Goal: Information Seeking & Learning: Learn about a topic

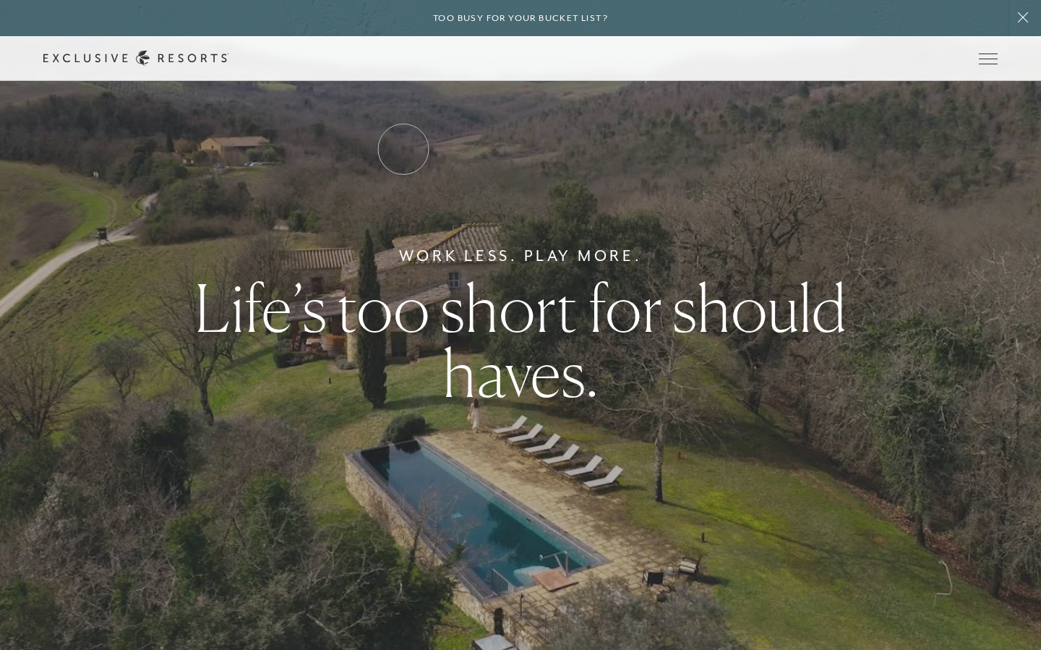
click at [0, 0] on link "Residence Collection" at bounding box center [0, 0] width 0 height 0
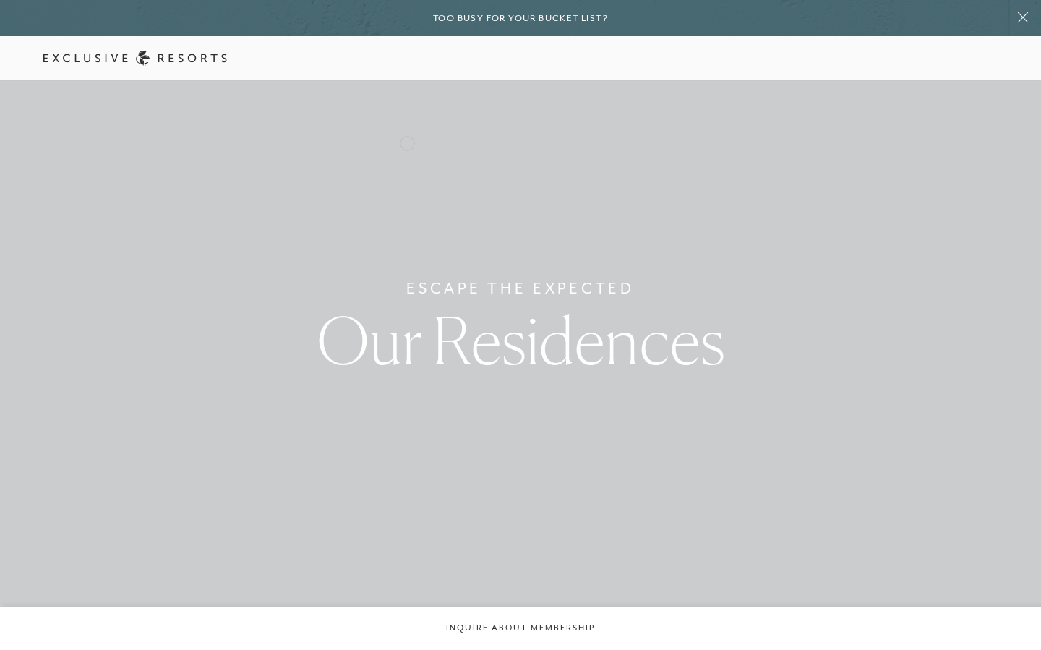
click at [0, 0] on link "Residence Collection" at bounding box center [0, 0] width 0 height 0
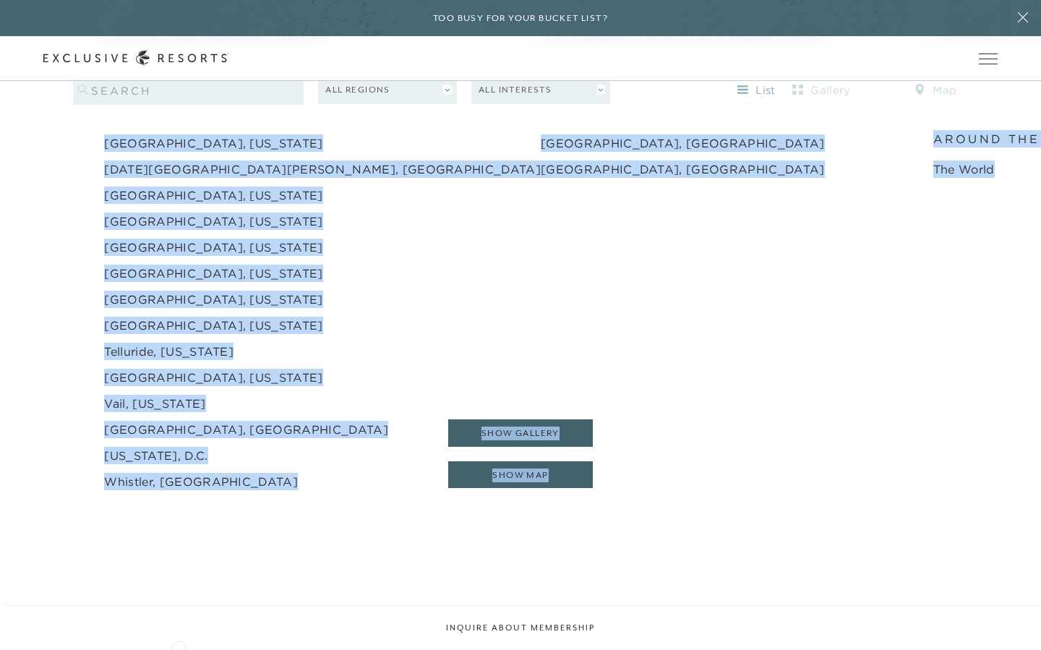
scroll to position [2380, 0]
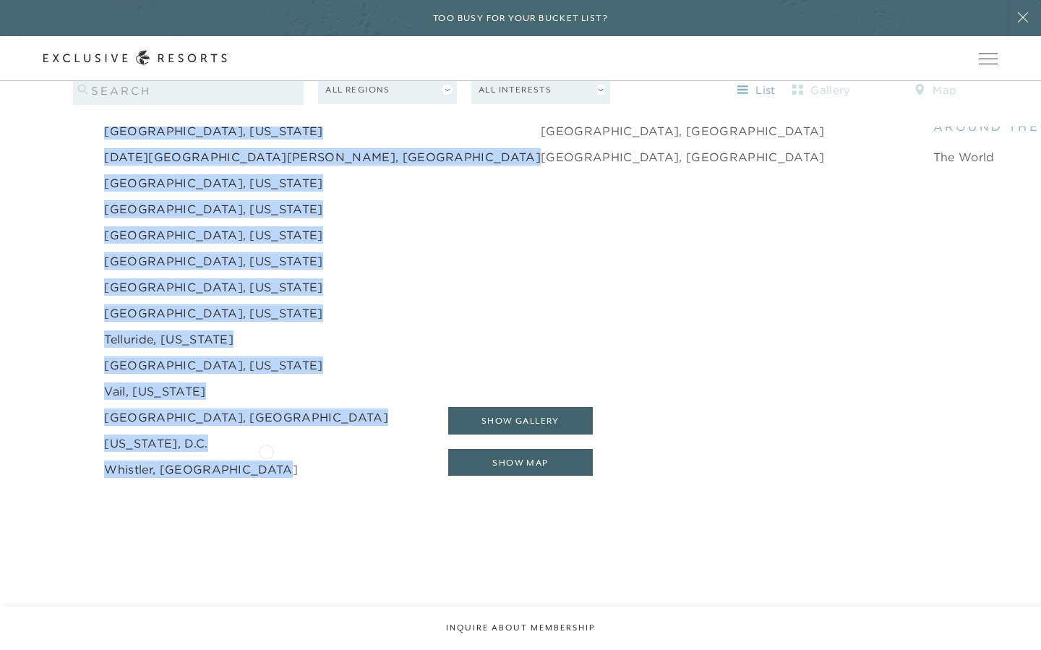
drag, startPoint x: 98, startPoint y: 155, endPoint x: 266, endPoint y: 450, distance: 339.3
copy li "[GEOGRAPHIC_DATA] [GEOGRAPHIC_DATA], [US_STATE] [GEOGRAPHIC_DATA], [US_STATE] […"
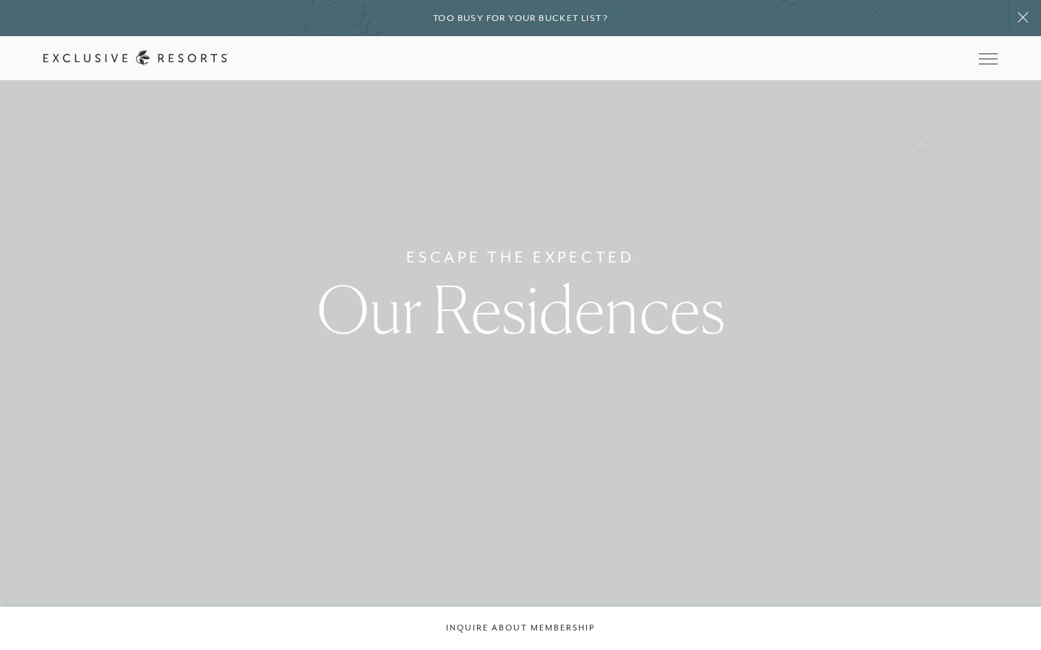
scroll to position [0, 0]
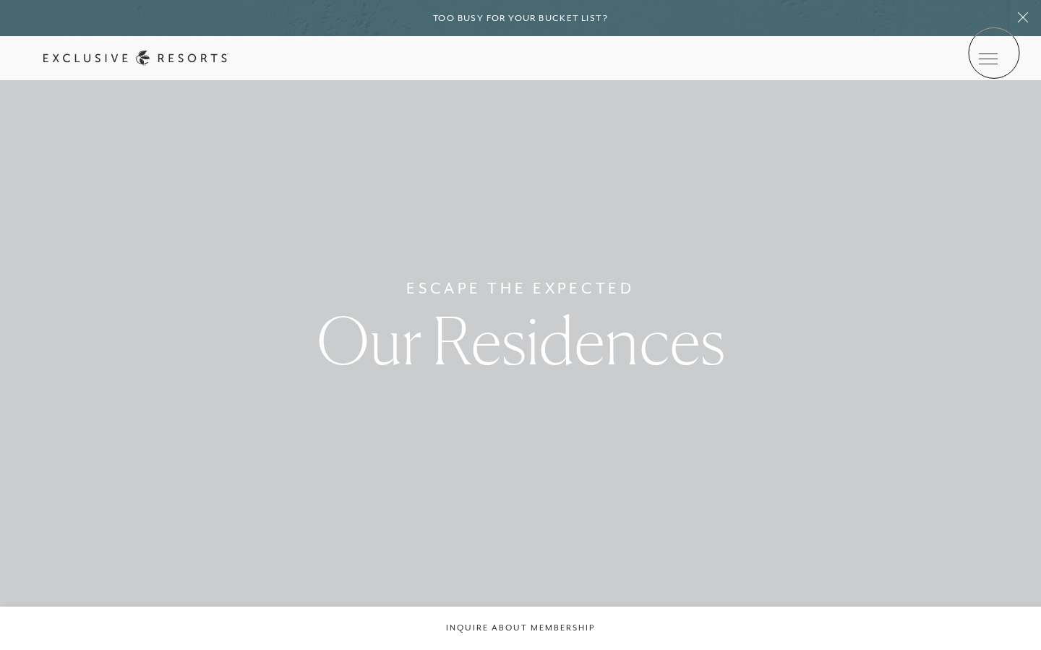
click at [0, 0] on link at bounding box center [0, 0] width 0 height 0
click at [0, 0] on div "Member Login" at bounding box center [0, 0] width 0 height 0
click at [0, 0] on icon at bounding box center [0, 0] width 0 height 0
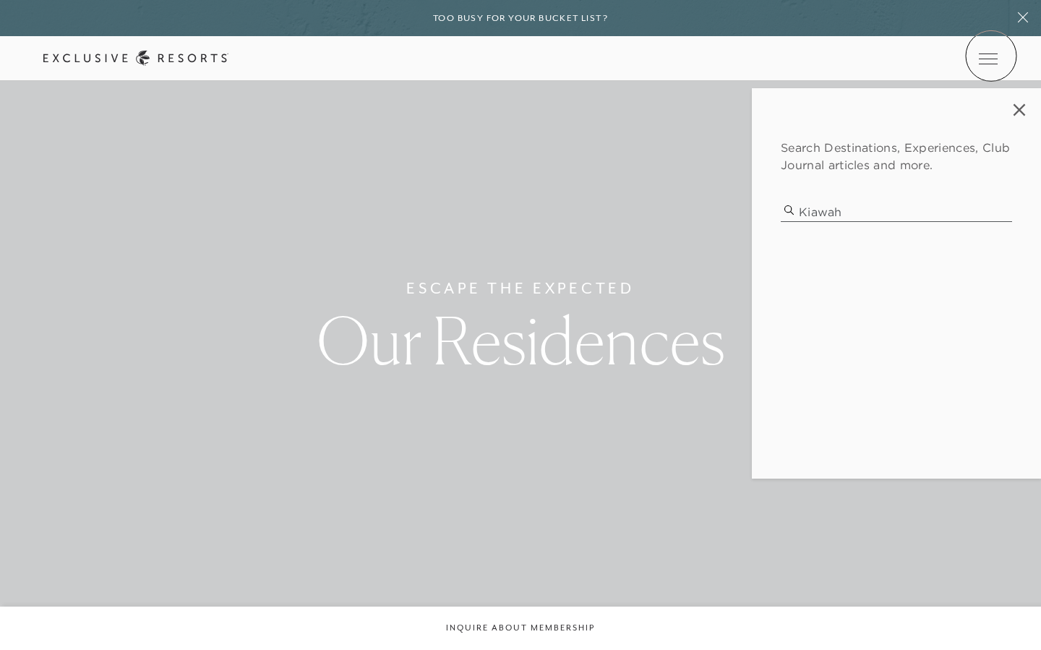
type input "kiawah"
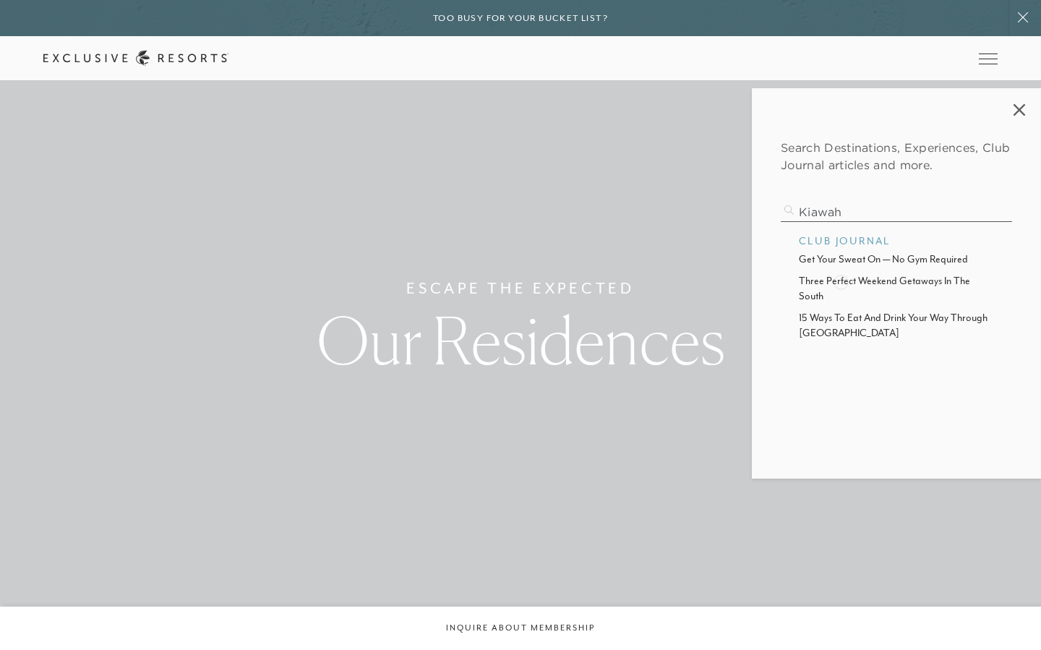
click at [841, 280] on p "three perfect weekend getaways in the south" at bounding box center [896, 288] width 195 height 31
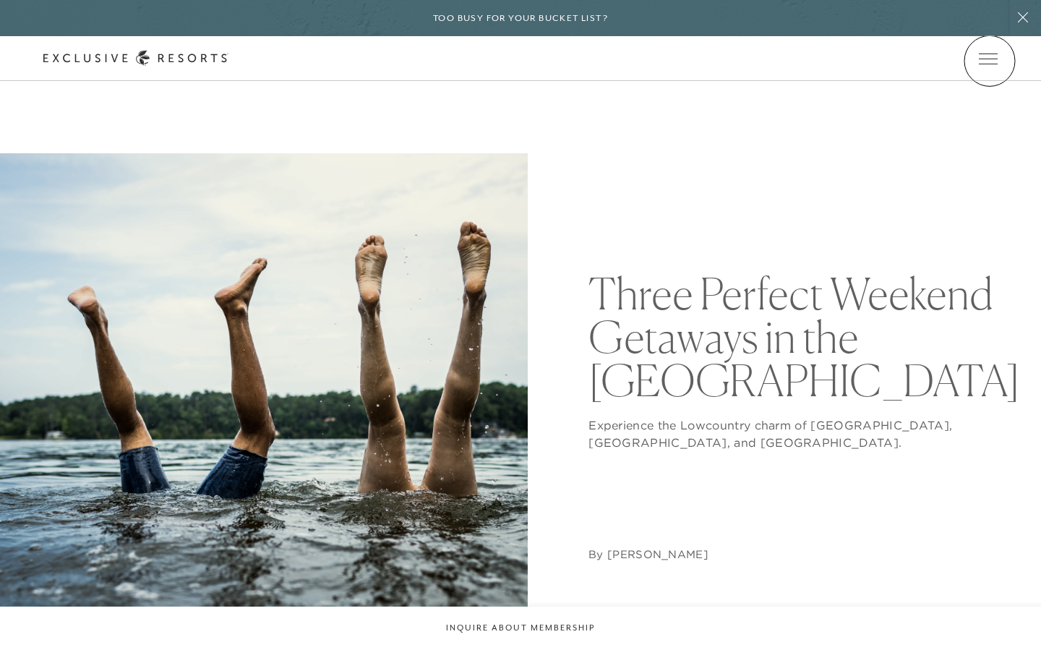
click at [0, 0] on icon at bounding box center [0, 0] width 0 height 0
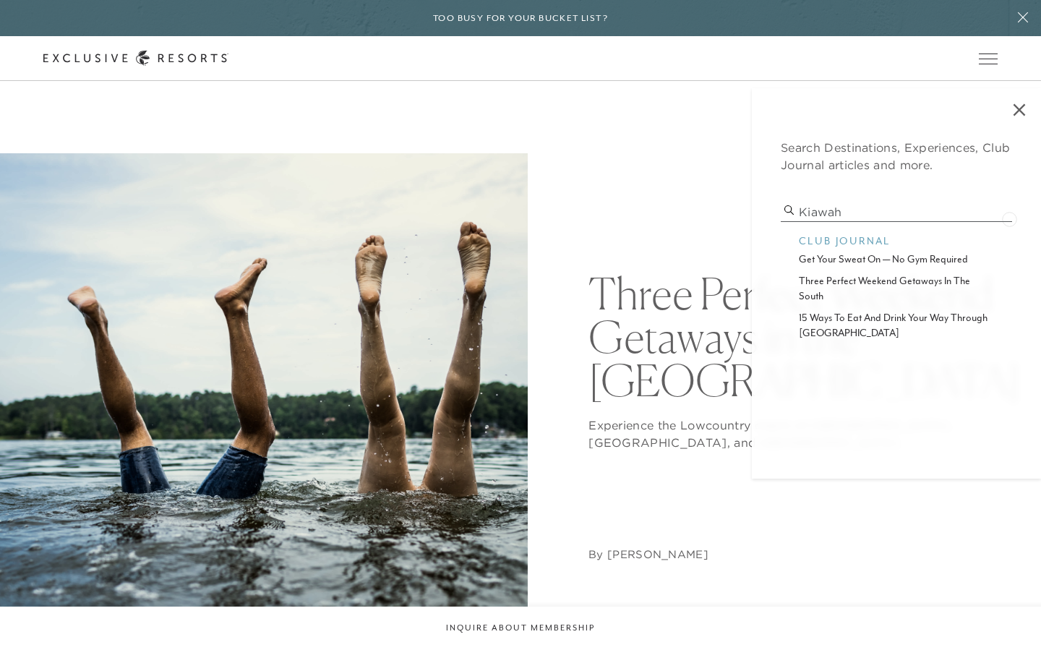
click at [1009, 218] on input "kiawah" at bounding box center [896, 212] width 231 height 20
click at [1000, 213] on input "kiawah" at bounding box center [896, 212] width 231 height 20
click at [1006, 212] on input "kiawah" at bounding box center [896, 212] width 231 height 20
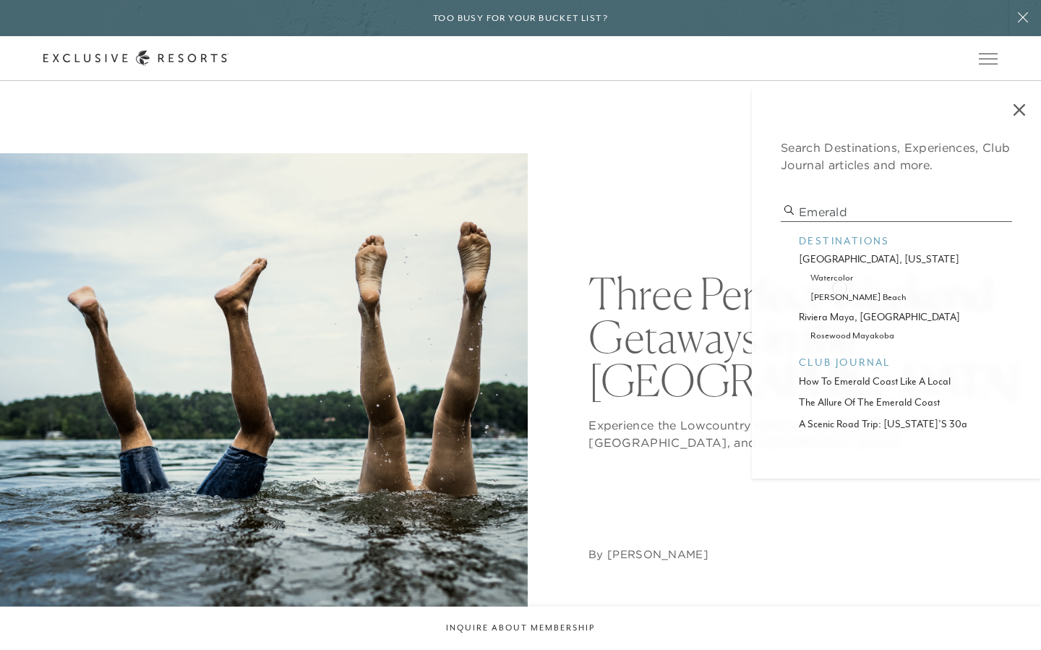
type input "emerald"
click at [838, 296] on p "[PERSON_NAME] beach" at bounding box center [896, 297] width 172 height 14
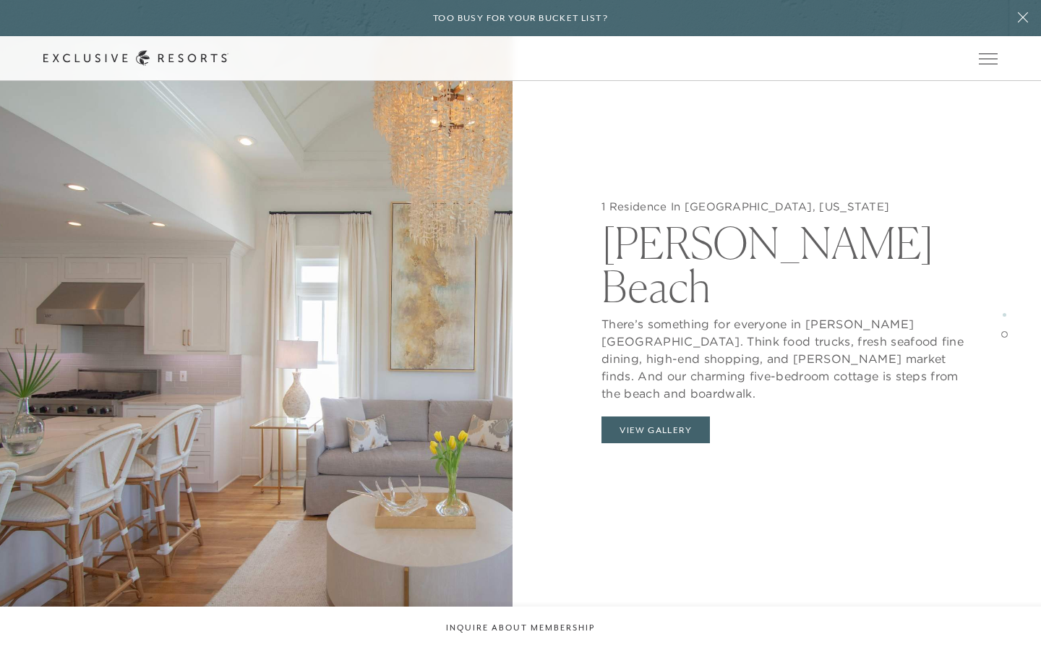
scroll to position [2628, 0]
click at [652, 416] on button "View Gallery" at bounding box center [655, 429] width 108 height 27
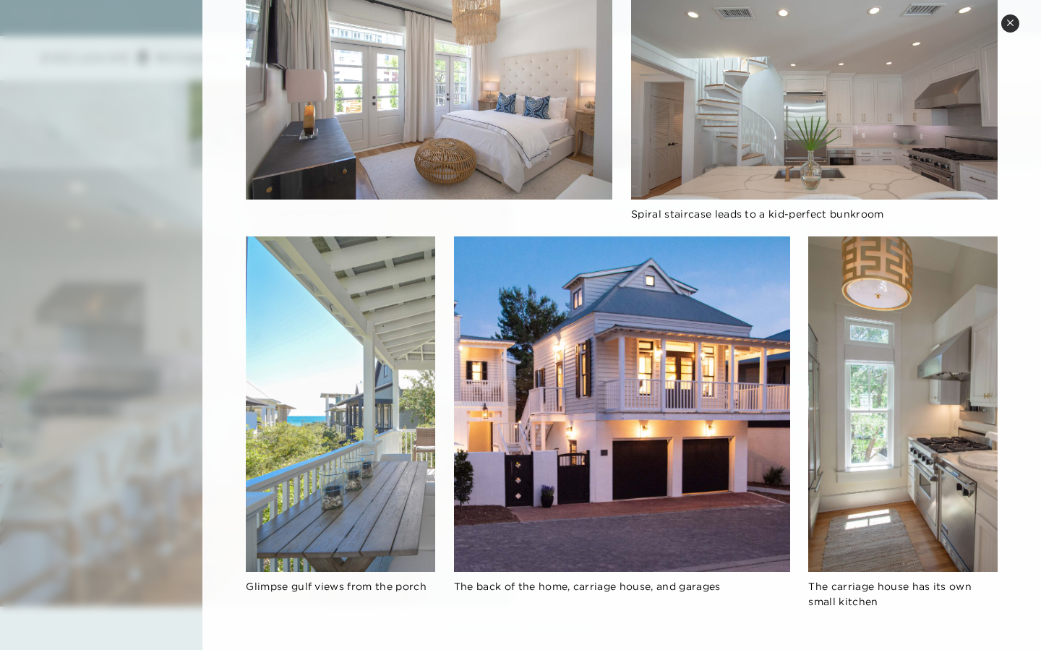
scroll to position [0, 0]
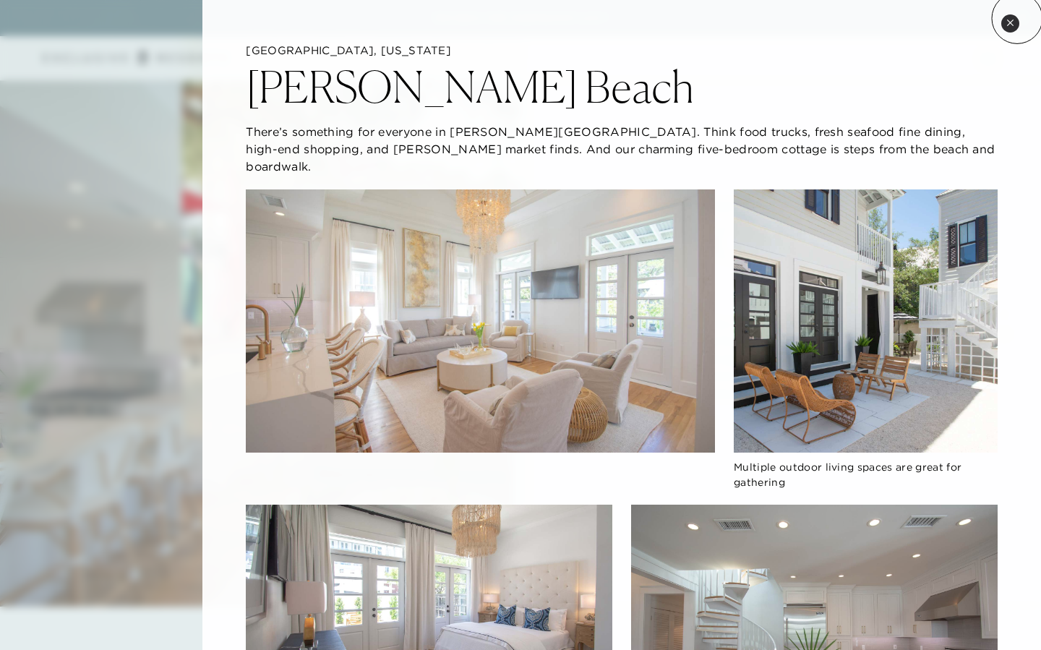
click at [1017, 18] on button "Close quickview" at bounding box center [1010, 23] width 18 height 18
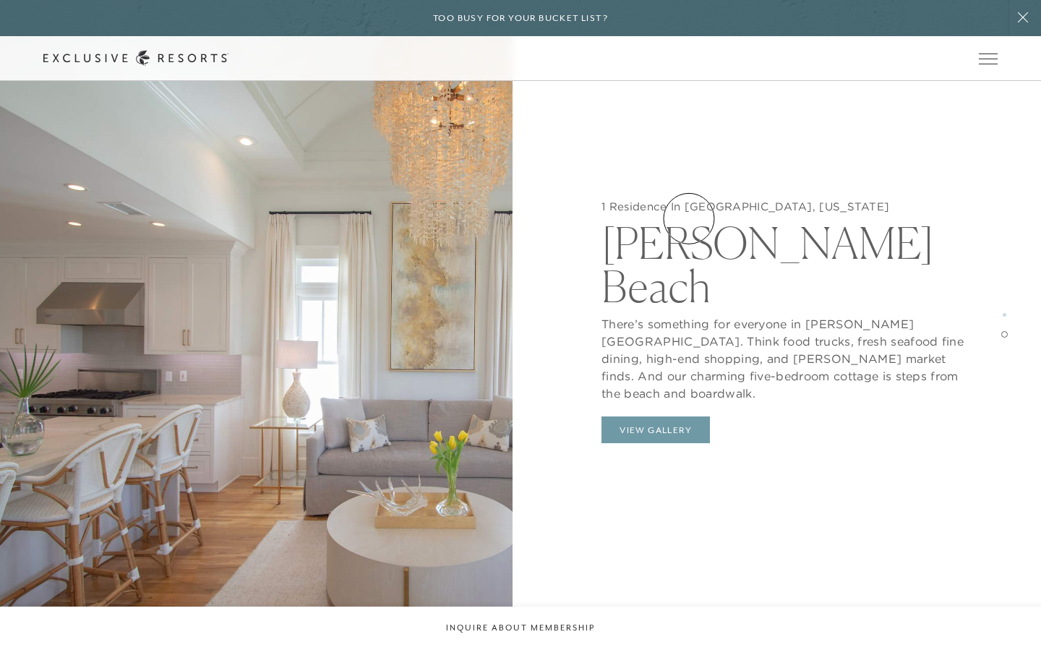
scroll to position [2277, 0]
click at [654, 416] on button "View Gallery" at bounding box center [655, 429] width 108 height 27
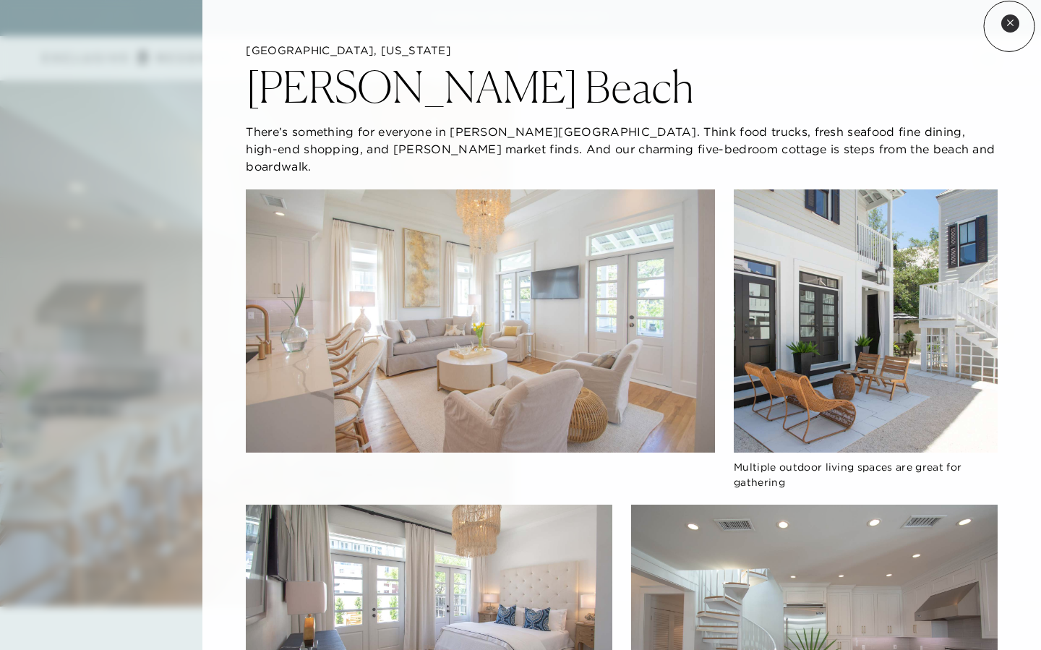
click at [1009, 26] on icon at bounding box center [1010, 23] width 8 height 8
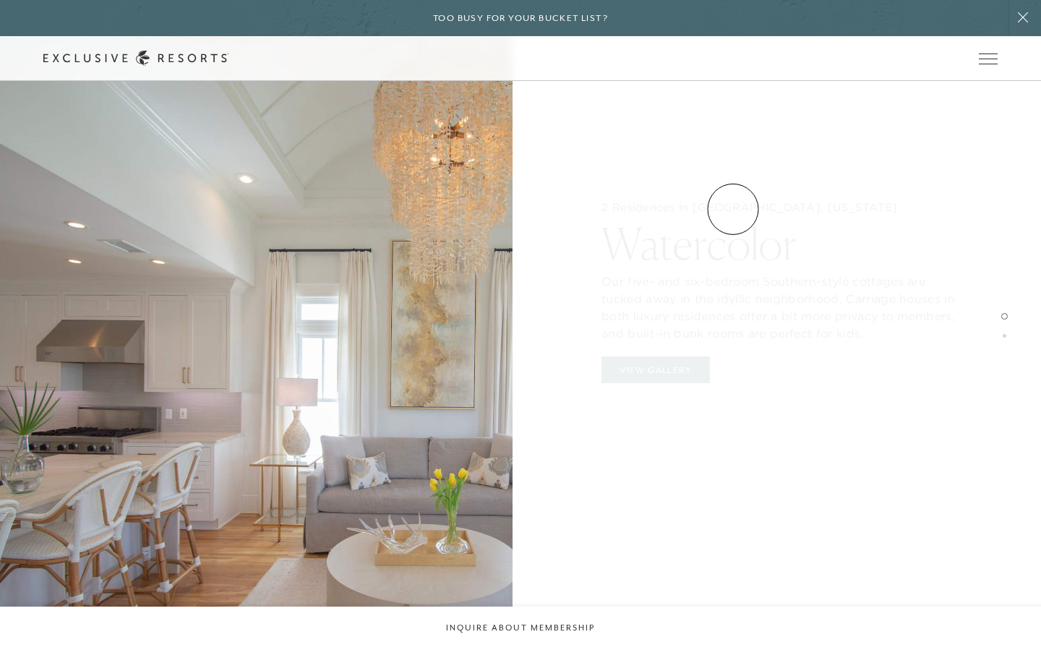
scroll to position [1608, 0]
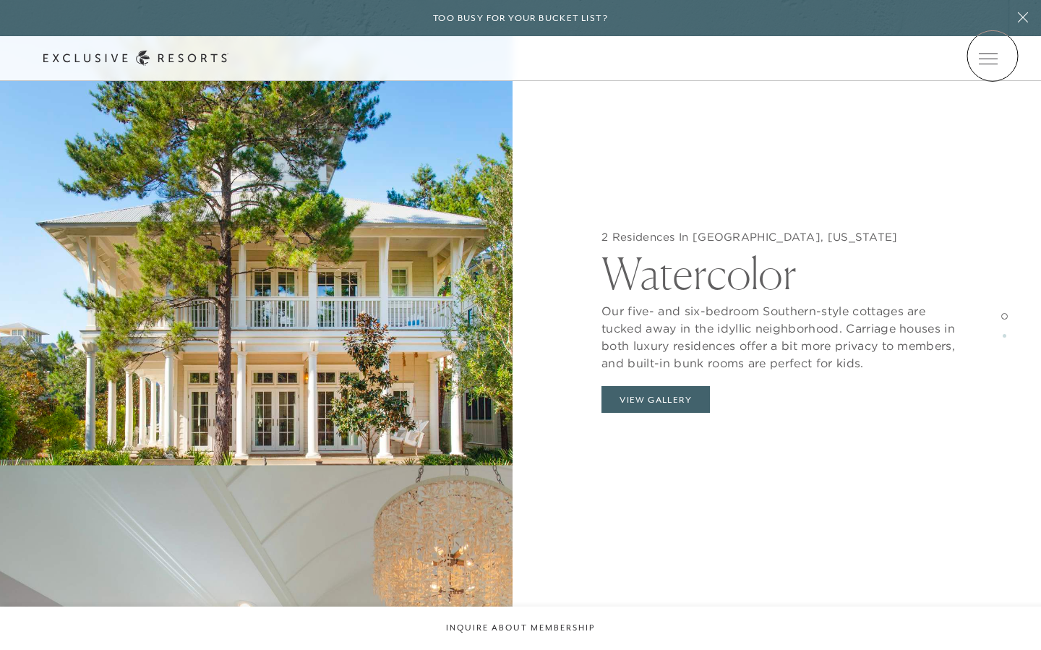
click at [0, 0] on icon at bounding box center [0, 0] width 0 height 0
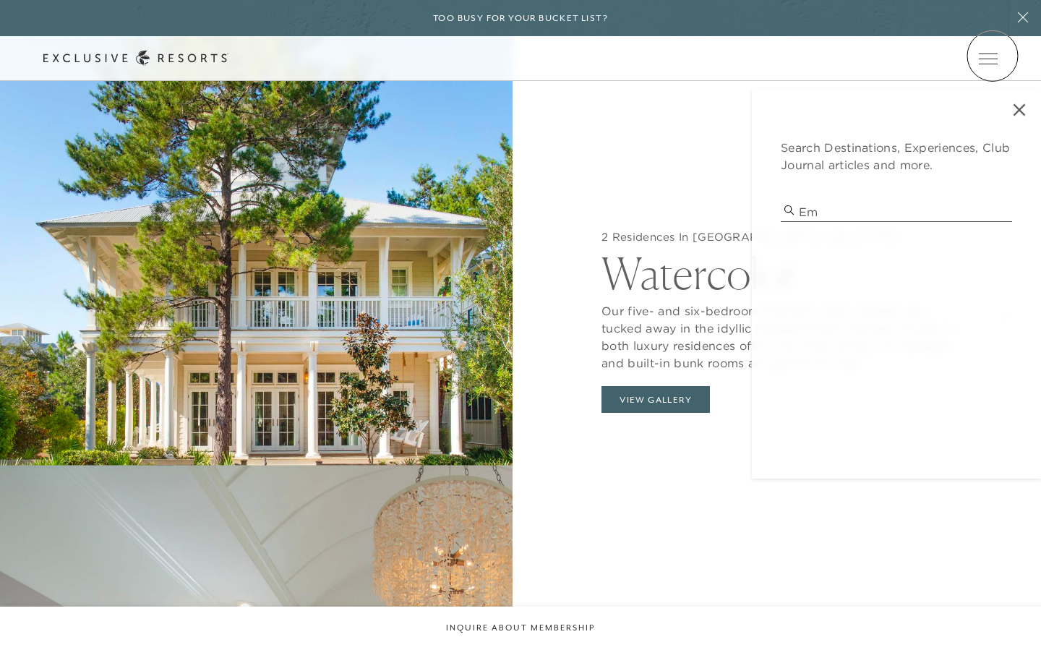
type input "e"
type input "[GEOGRAPHIC_DATA]"
